Goal: Task Accomplishment & Management: Use online tool/utility

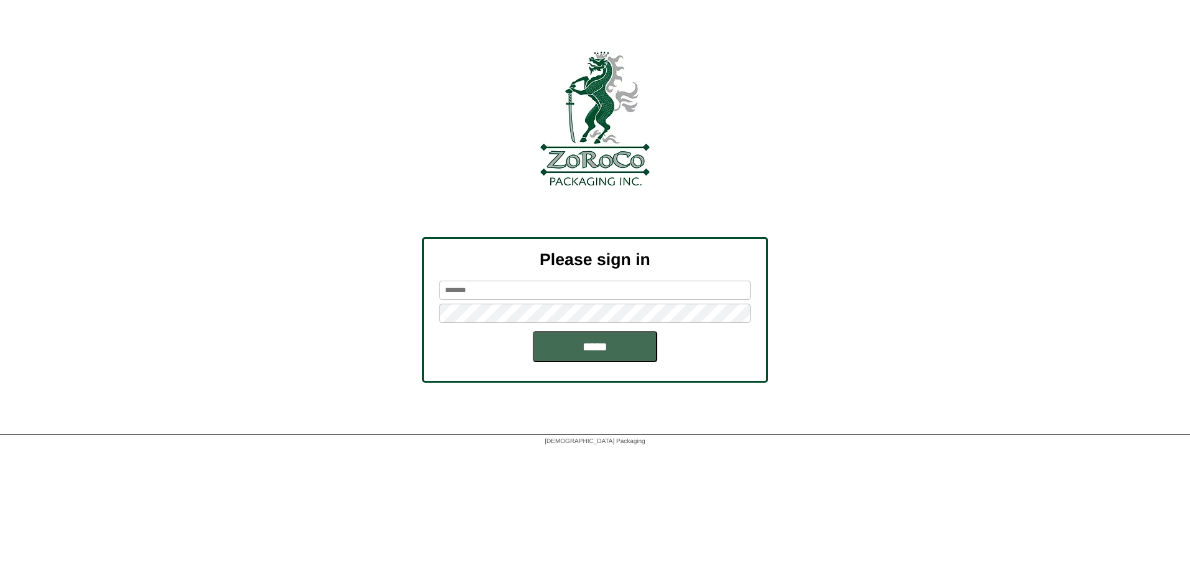
type input "******"
click at [604, 345] on input "*****" at bounding box center [595, 346] width 124 height 31
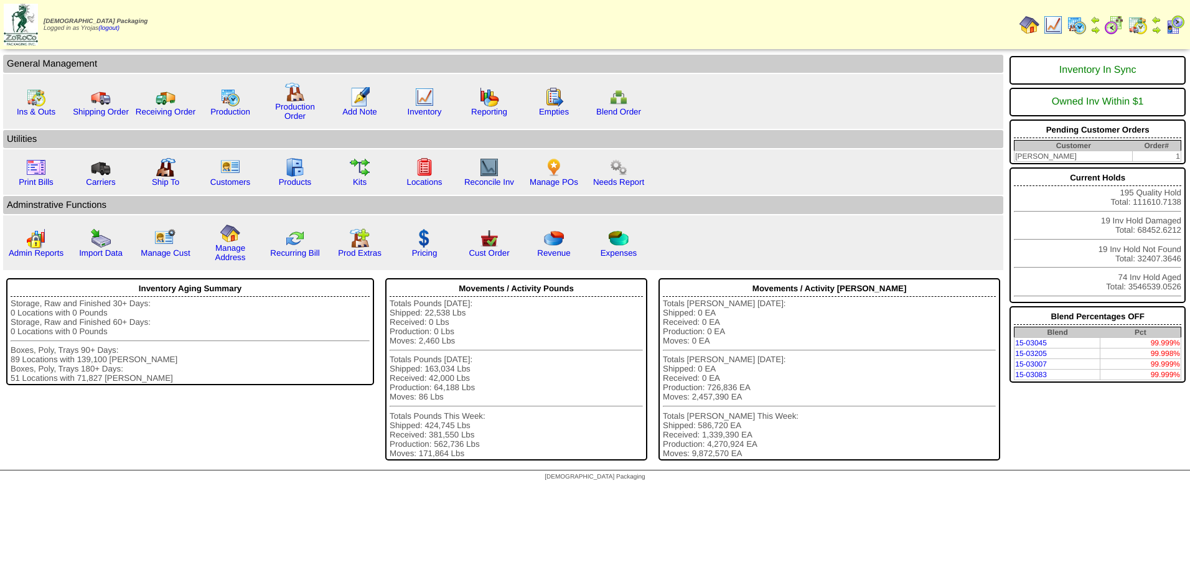
click at [1079, 26] on img at bounding box center [1077, 25] width 20 height 20
